Goal: Navigation & Orientation: Find specific page/section

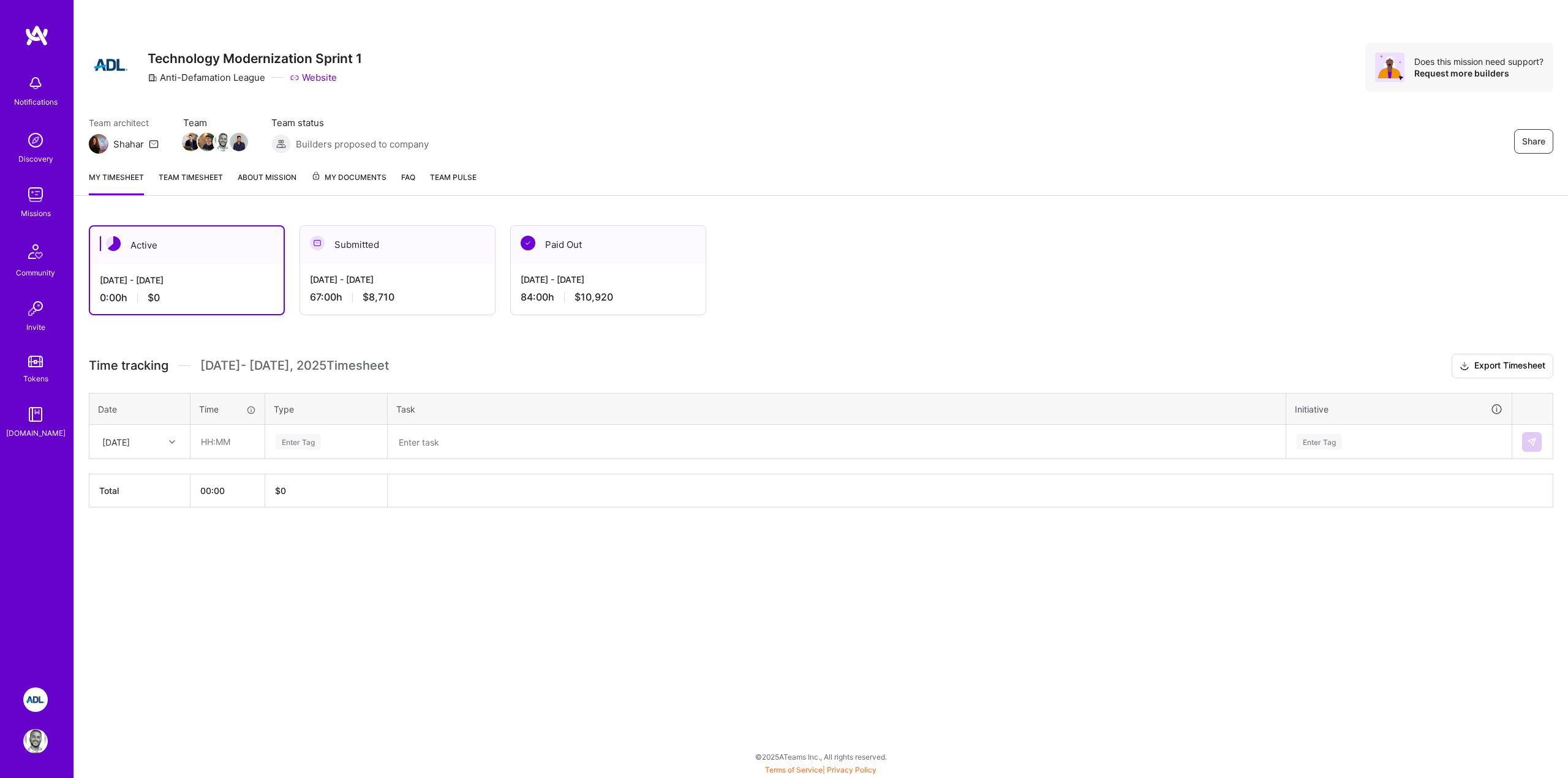
click at [30, 76] on img at bounding box center [35, 82] width 24 height 24
click at [29, 741] on img at bounding box center [35, 741] width 24 height 24
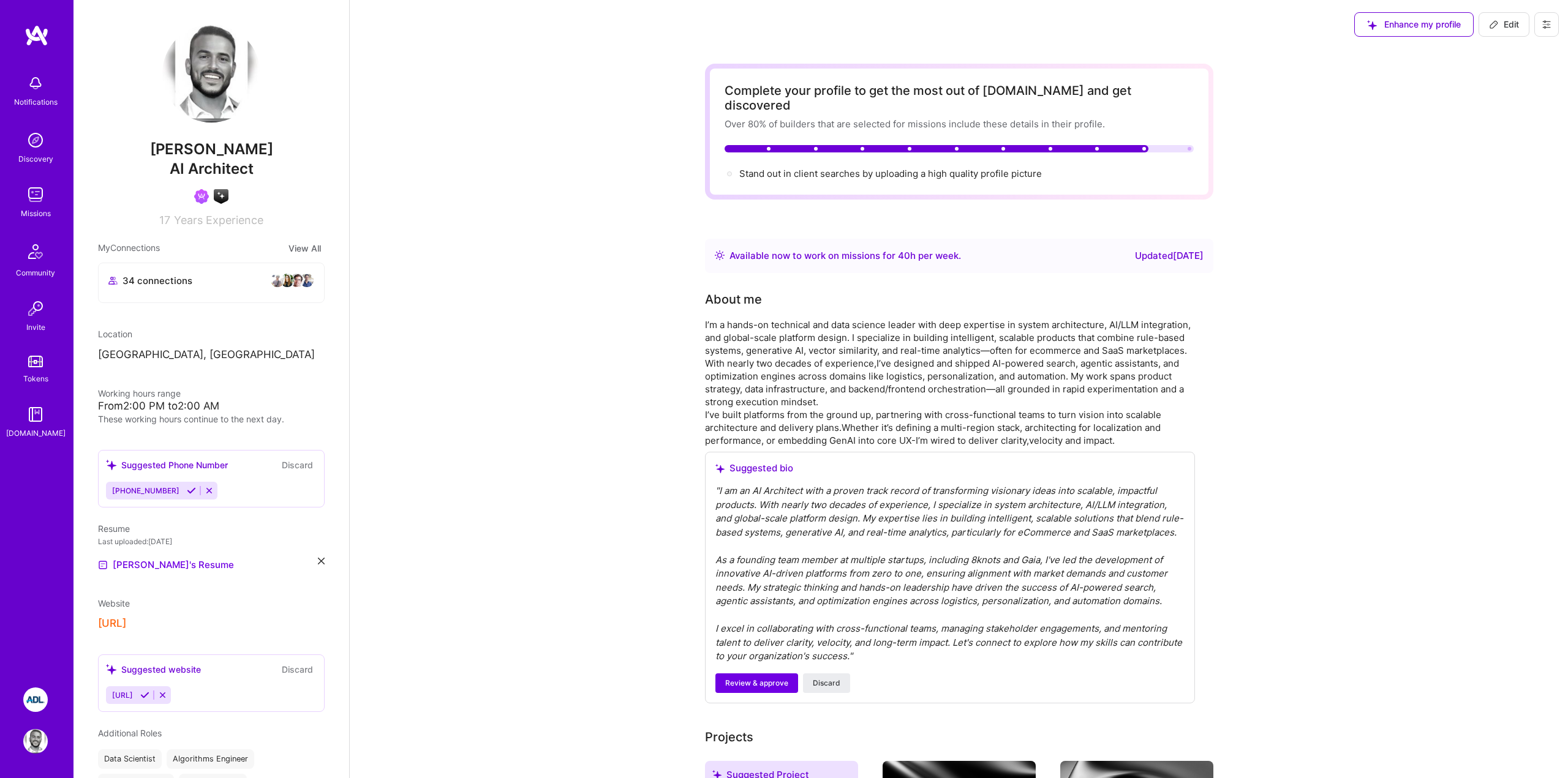
click at [42, 559] on div "Notifications Discovery Missions Community Invite Tokens [DOMAIN_NAME]" at bounding box center [36, 347] width 73 height 646
click at [29, 84] on img at bounding box center [35, 82] width 24 height 24
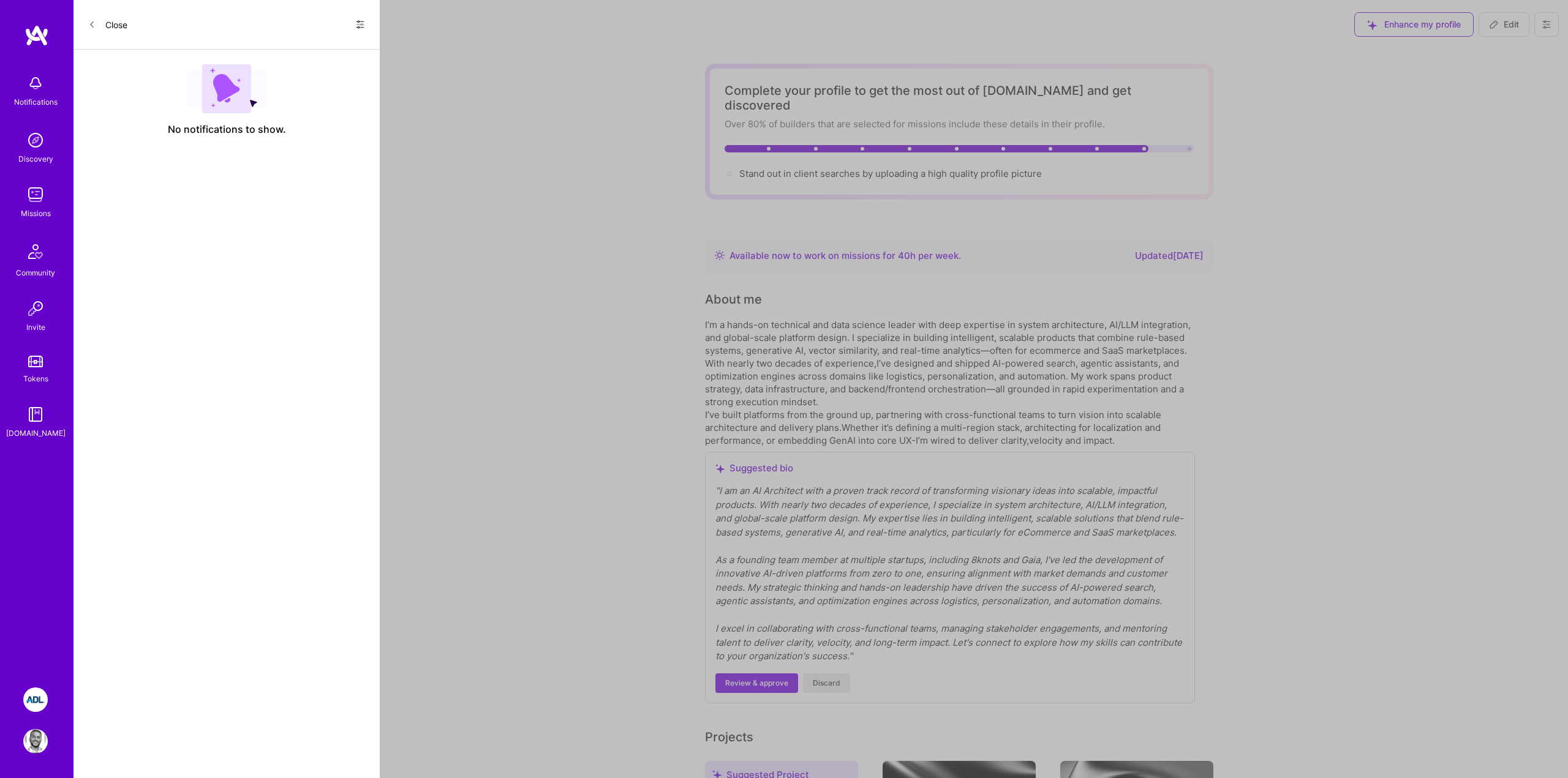
click at [36, 40] on img at bounding box center [36, 35] width 24 height 22
